Goal: Task Accomplishment & Management: Use online tool/utility

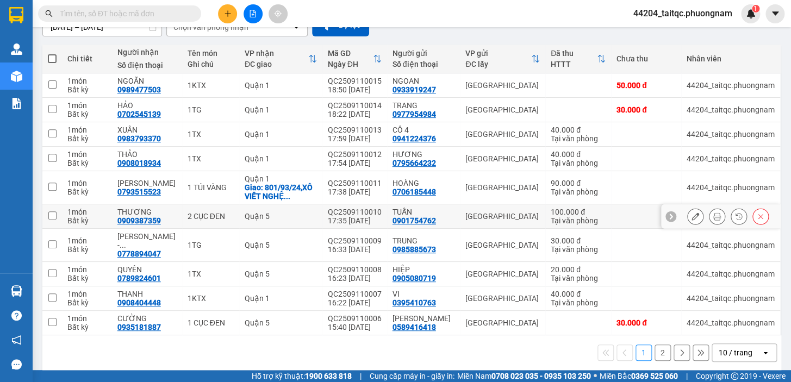
scroll to position [117, 0]
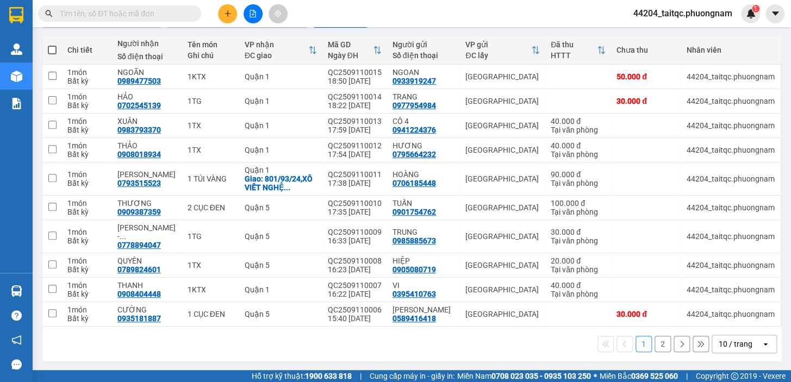
click at [655, 343] on button "2" at bounding box center [663, 344] width 16 height 16
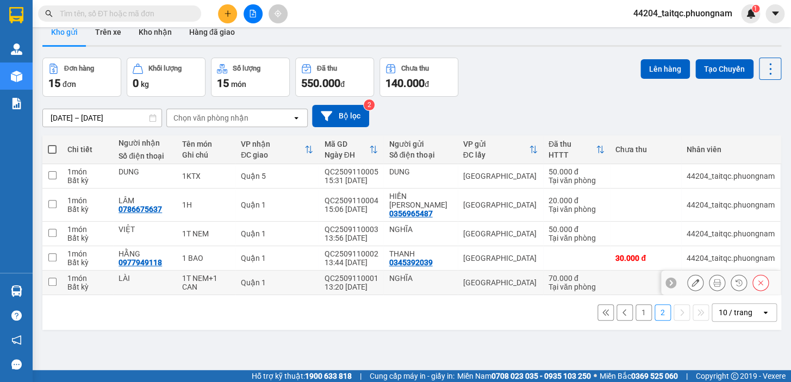
scroll to position [0, 0]
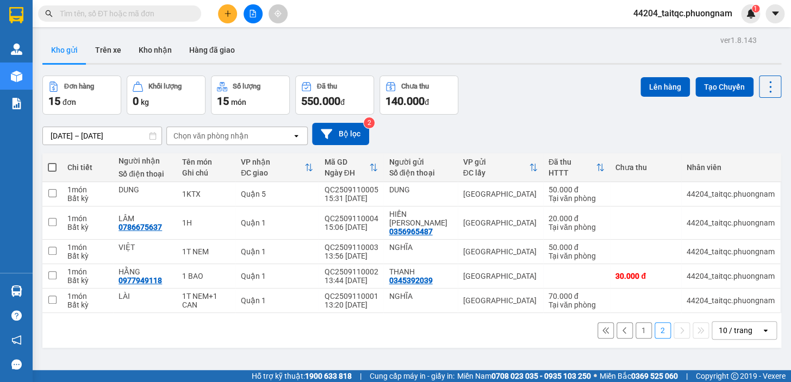
click at [636, 322] on button "1" at bounding box center [644, 330] width 16 height 16
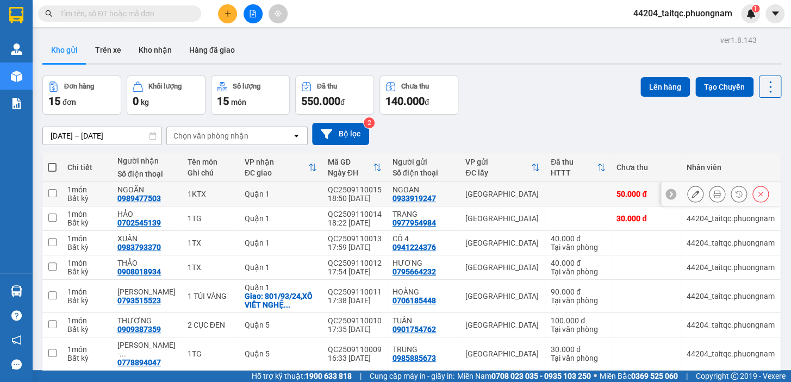
click at [52, 193] on input "checkbox" at bounding box center [52, 193] width 8 height 8
checkbox input "true"
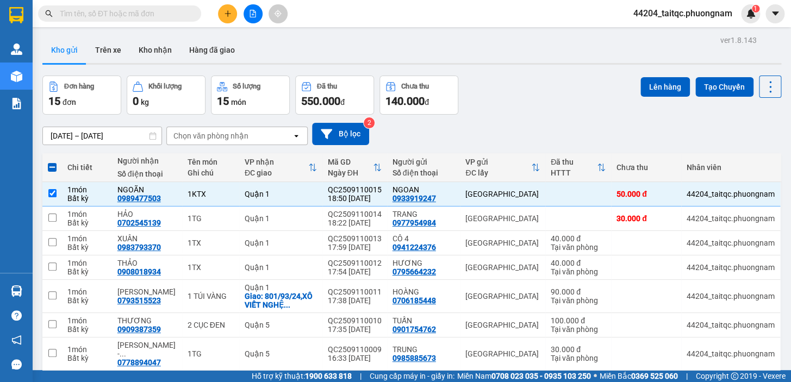
click at [54, 168] on span at bounding box center [52, 167] width 9 height 9
click at [52, 162] on input "checkbox" at bounding box center [52, 162] width 0 height 0
checkbox input "true"
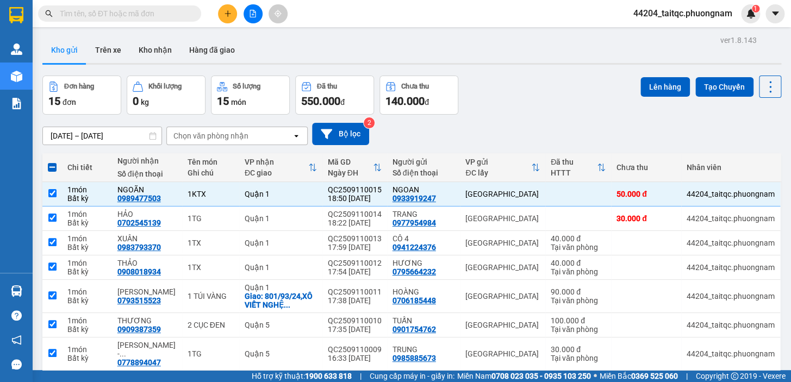
checkbox input "true"
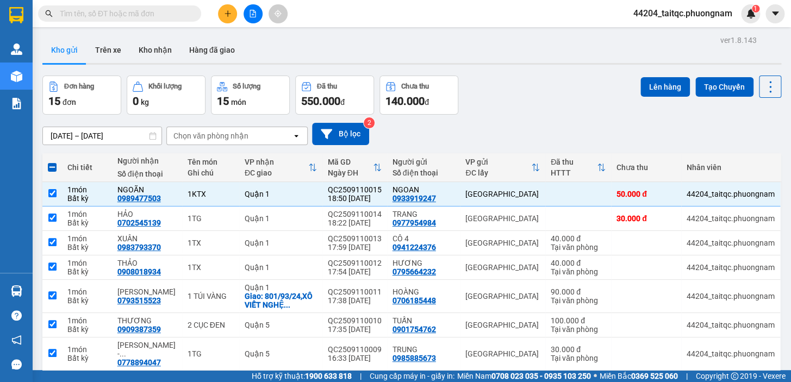
checkbox input "true"
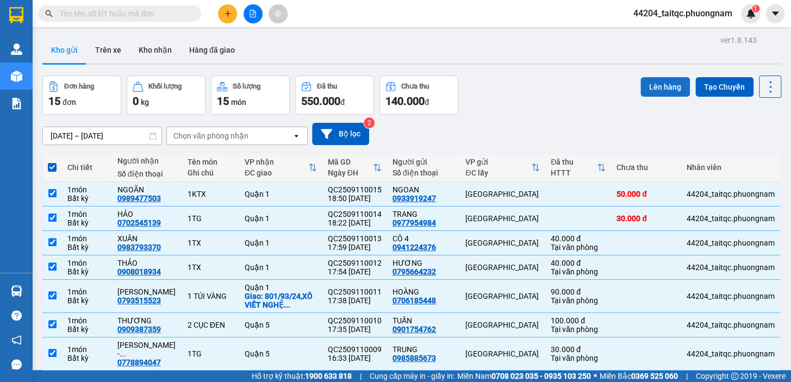
click at [660, 92] on button "Lên hàng" at bounding box center [665, 87] width 49 height 20
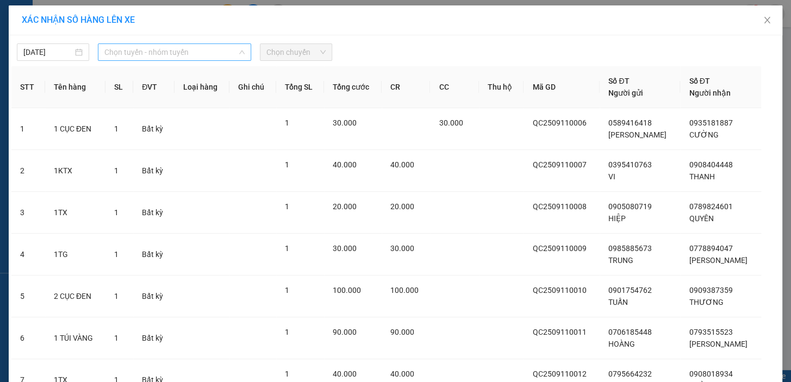
click at [204, 53] on span "Chọn tuyến - nhóm tuyến" at bounding box center [174, 52] width 140 height 16
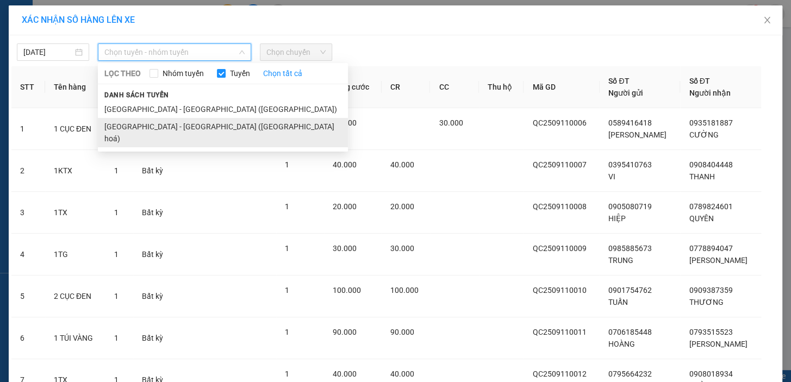
click at [193, 131] on li "[GEOGRAPHIC_DATA] - [GEOGRAPHIC_DATA] ([GEOGRAPHIC_DATA] hoá)" at bounding box center [223, 132] width 250 height 29
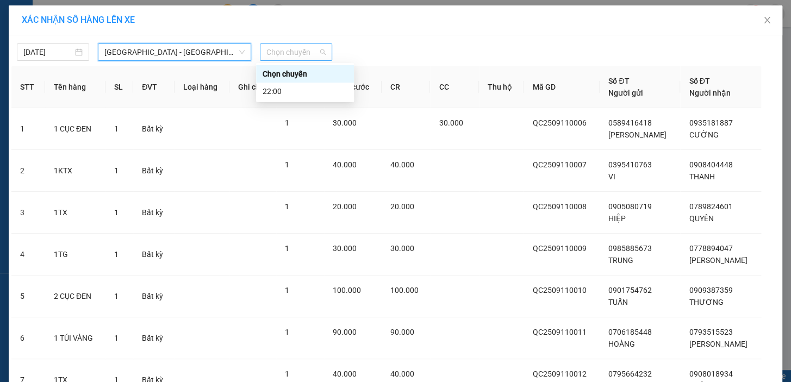
click at [290, 54] on span "Chọn chuyến" at bounding box center [295, 52] width 59 height 16
click at [291, 90] on div "22:00" at bounding box center [305, 91] width 85 height 12
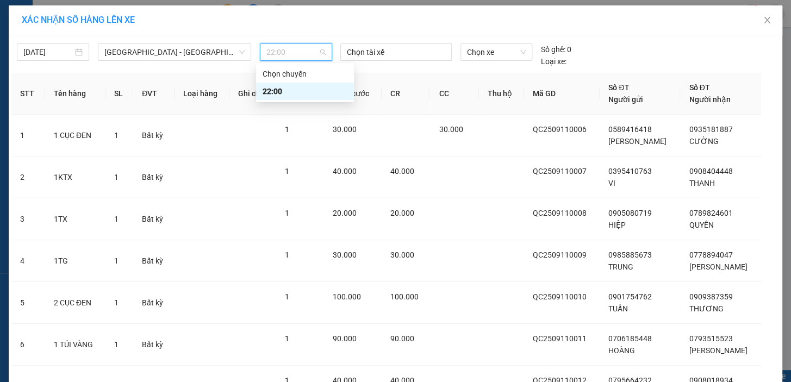
click at [314, 51] on span "22:00" at bounding box center [295, 52] width 59 height 16
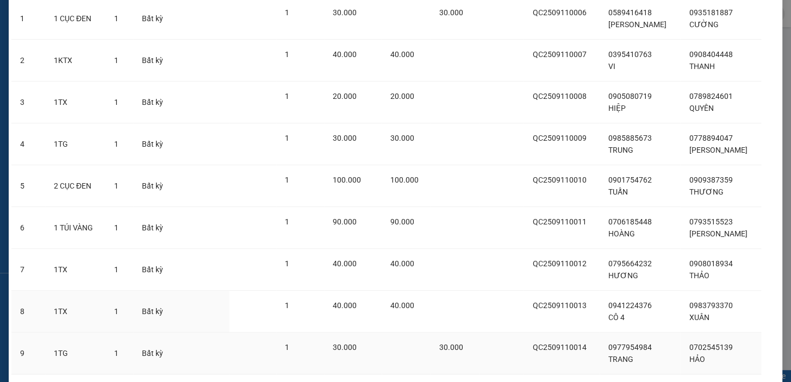
scroll to position [229, 0]
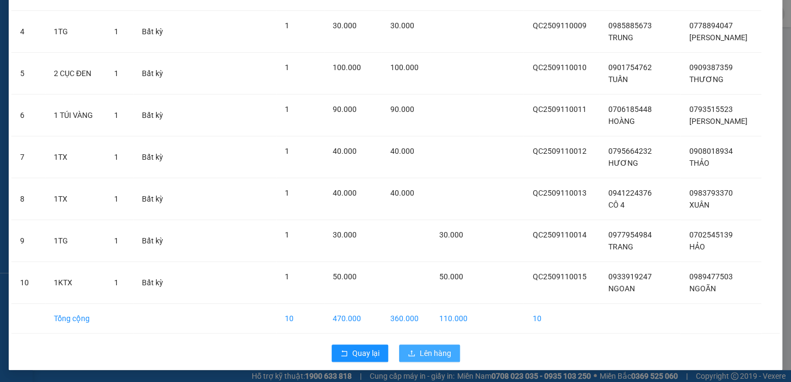
click at [420, 353] on span "Lên hàng" at bounding box center [436, 354] width 32 height 12
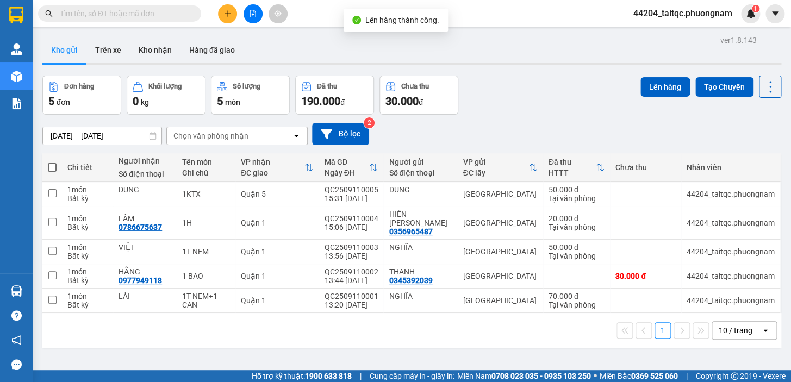
click at [47, 160] on th at bounding box center [52, 167] width 20 height 29
click at [49, 163] on label at bounding box center [52, 167] width 9 height 11
click at [52, 162] on input "checkbox" at bounding box center [52, 162] width 0 height 0
checkbox input "true"
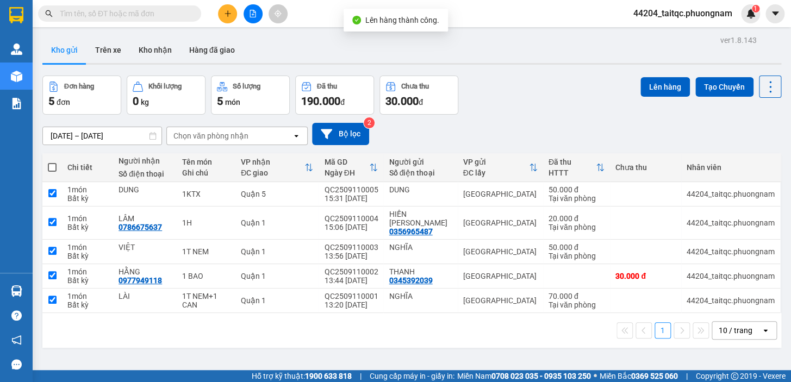
checkbox input "true"
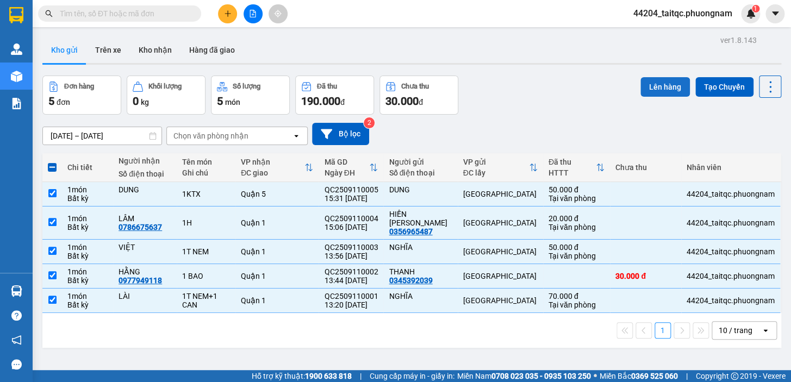
click at [673, 90] on button "Lên hàng" at bounding box center [665, 87] width 49 height 20
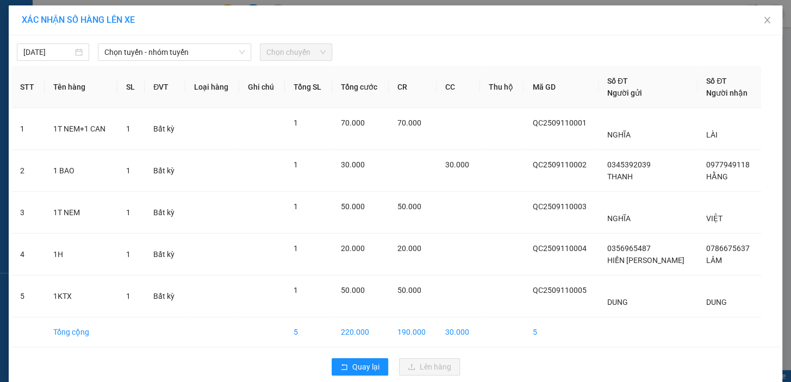
click at [148, 36] on div "[DATE] Chọn tuyến - nhóm tuyến Chọn chuyến STT Tên hàng SL ĐVT Loại hàng Ghi ch…" at bounding box center [396, 209] width 774 height 349
click at [160, 44] on span "Chọn tuyến - nhóm tuyến" at bounding box center [174, 52] width 140 height 16
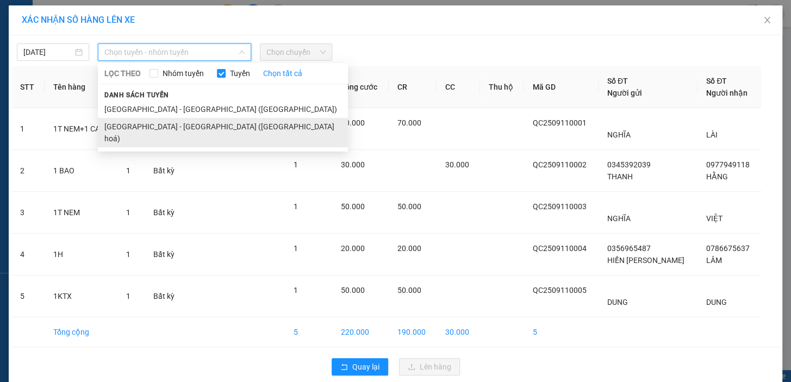
click at [171, 125] on li "[GEOGRAPHIC_DATA] - [GEOGRAPHIC_DATA] ([GEOGRAPHIC_DATA] hoá)" at bounding box center [223, 132] width 250 height 29
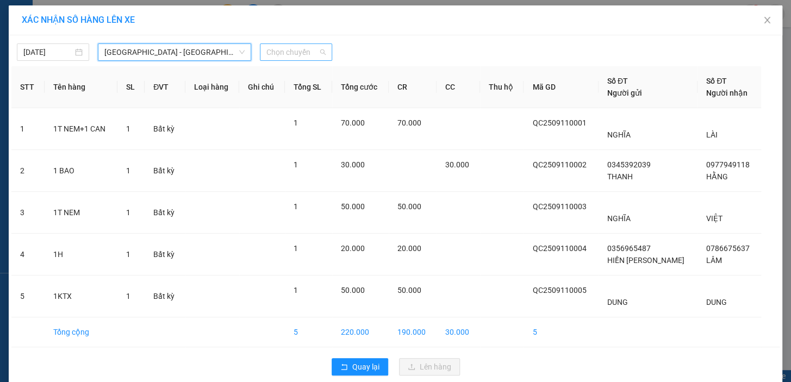
click at [290, 49] on span "Chọn chuyến" at bounding box center [295, 52] width 59 height 16
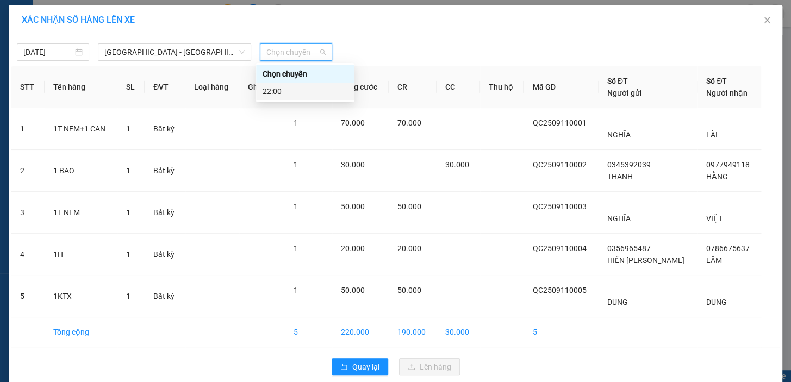
click at [292, 92] on div "22:00" at bounding box center [305, 91] width 85 height 12
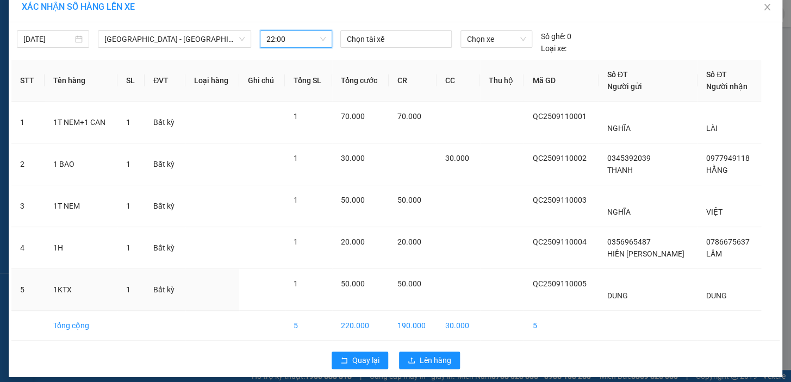
scroll to position [21, 0]
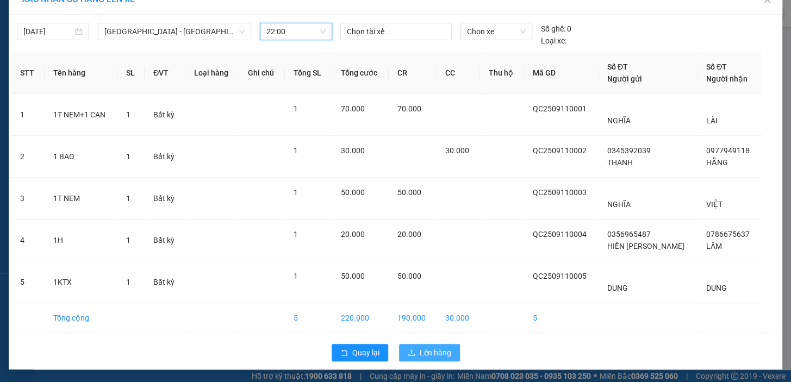
click at [423, 346] on button "Lên hàng" at bounding box center [429, 352] width 61 height 17
